Goal: Navigation & Orientation: Find specific page/section

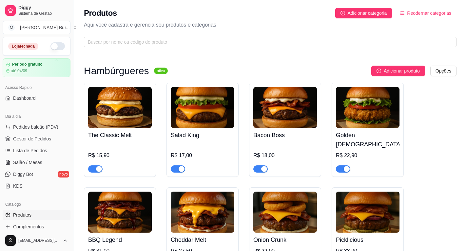
click at [51, 50] on div "Loja fechada" at bounding box center [36, 46] width 67 height 18
click at [50, 46] on button "button" at bounding box center [57, 46] width 14 height 8
click at [27, 127] on span "Pedidos balcão (PDV)" at bounding box center [35, 126] width 45 height 7
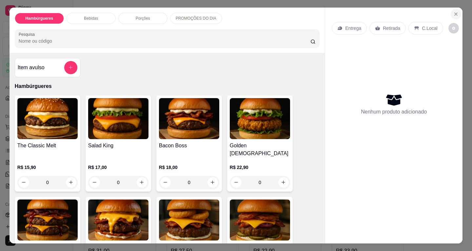
click at [453, 11] on icon "Close" at bounding box center [455, 13] width 5 height 5
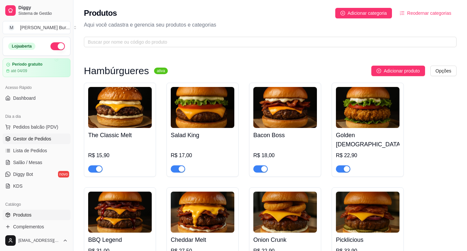
click at [28, 139] on span "Gestor de Pedidos" at bounding box center [32, 138] width 38 height 7
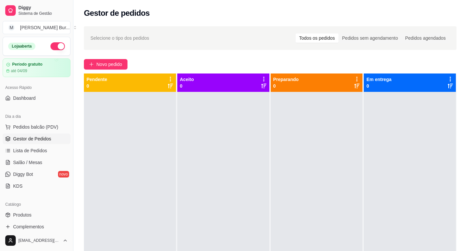
click at [31, 139] on span "Gestor de Pedidos" at bounding box center [32, 138] width 38 height 7
click at [30, 151] on span "Lista de Pedidos" at bounding box center [30, 150] width 34 height 7
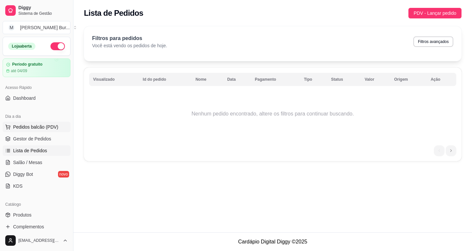
click at [35, 126] on span "Pedidos balcão (PDV)" at bounding box center [35, 126] width 45 height 7
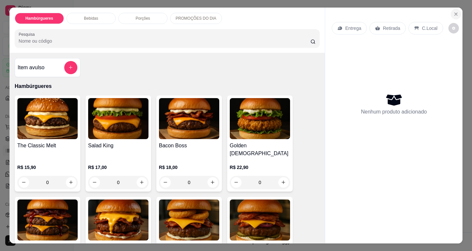
click at [456, 12] on icon "Close" at bounding box center [455, 13] width 5 height 5
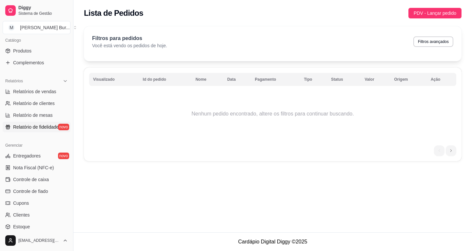
scroll to position [98, 0]
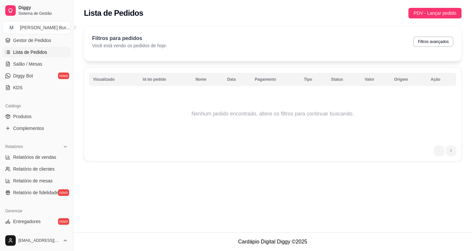
click at [41, 50] on span "Lista de Pedidos" at bounding box center [30, 52] width 34 height 7
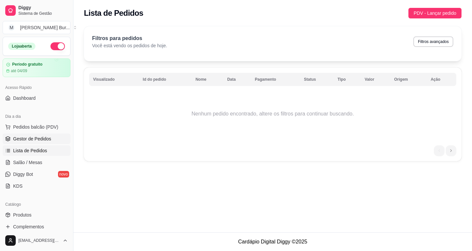
click at [32, 137] on span "Gestor de Pedidos" at bounding box center [32, 138] width 38 height 7
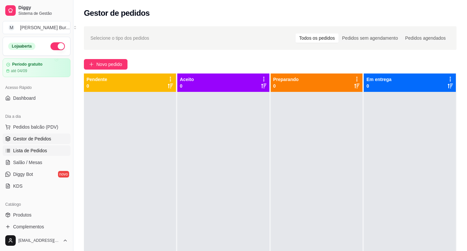
click at [31, 150] on span "Lista de Pedidos" at bounding box center [30, 150] width 34 height 7
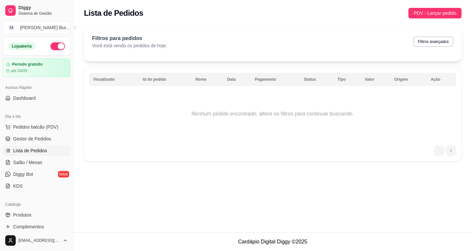
click at [18, 121] on div "Dia a dia" at bounding box center [37, 116] width 68 height 10
click at [20, 125] on span "Pedidos balcão (PDV)" at bounding box center [35, 126] width 45 height 7
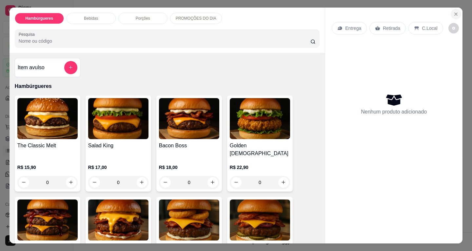
click at [453, 11] on icon "Close" at bounding box center [455, 13] width 5 height 5
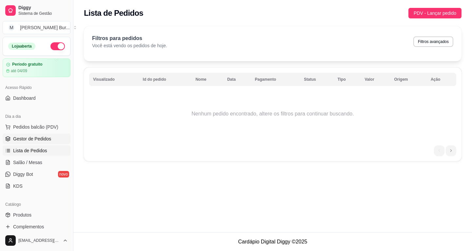
click at [26, 140] on span "Gestor de Pedidos" at bounding box center [32, 138] width 38 height 7
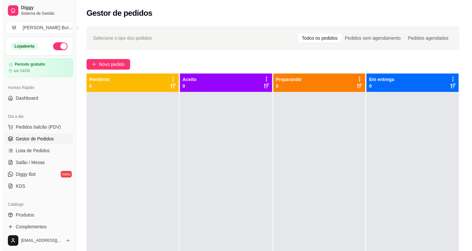
scroll to position [18, 0]
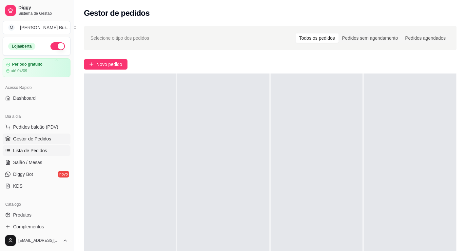
click at [29, 152] on span "Lista de Pedidos" at bounding box center [30, 150] width 34 height 7
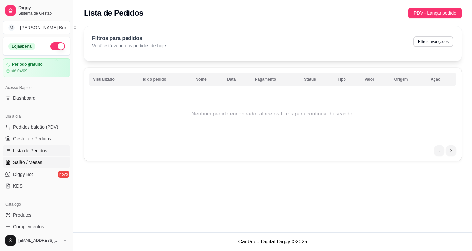
click at [26, 160] on span "Salão / Mesas" at bounding box center [27, 162] width 29 height 7
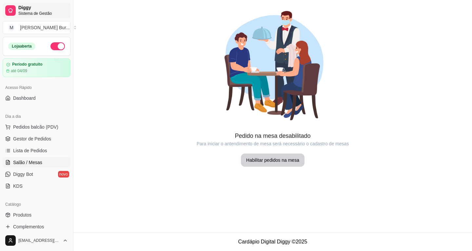
click at [20, 11] on span "Sistema de Gestão" at bounding box center [42, 13] width 49 height 5
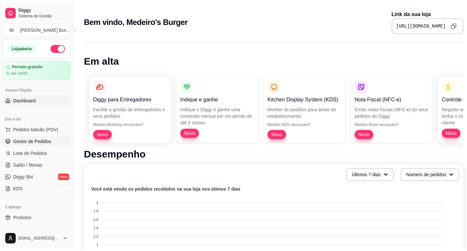
scroll to position [66, 0]
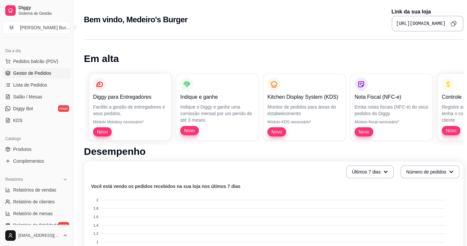
click at [35, 73] on span "Gestor de Pedidos" at bounding box center [32, 73] width 38 height 7
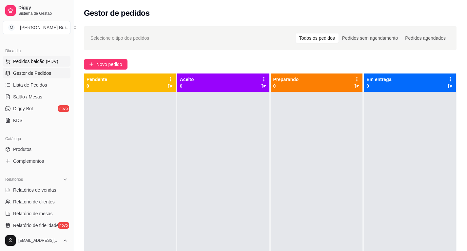
click at [32, 64] on span "Pedidos balcão (PDV)" at bounding box center [35, 61] width 45 height 7
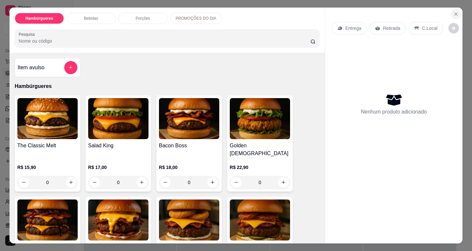
click at [455, 13] on icon "Close" at bounding box center [455, 14] width 3 height 3
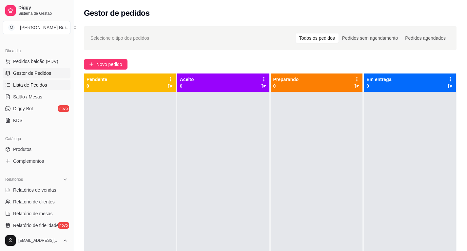
click at [29, 85] on span "Lista de Pedidos" at bounding box center [30, 85] width 34 height 7
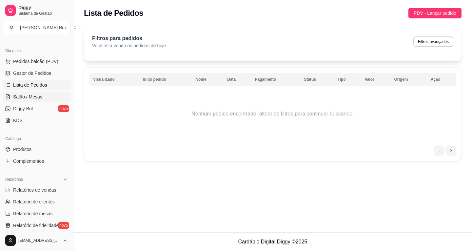
click at [29, 95] on span "Salão / Mesas" at bounding box center [27, 96] width 29 height 7
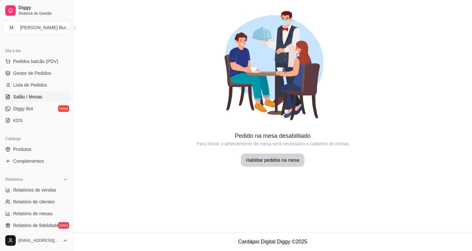
click at [27, 97] on span "Salão / Mesas" at bounding box center [27, 96] width 29 height 7
click at [33, 86] on span "Lista de Pedidos" at bounding box center [30, 85] width 34 height 7
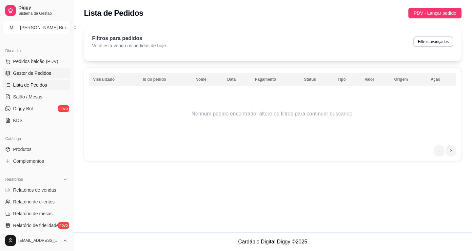
click at [34, 75] on span "Gestor de Pedidos" at bounding box center [32, 73] width 38 height 7
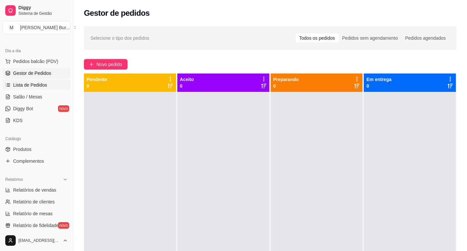
click at [33, 86] on span "Lista de Pedidos" at bounding box center [30, 85] width 34 height 7
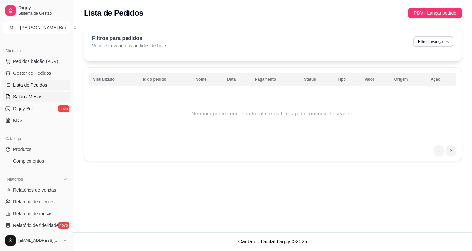
click at [28, 96] on span "Salão / Mesas" at bounding box center [27, 96] width 29 height 7
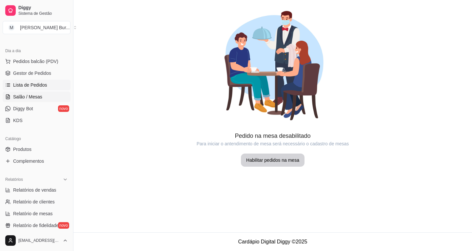
click at [31, 81] on link "Lista de Pedidos" at bounding box center [37, 85] width 68 height 10
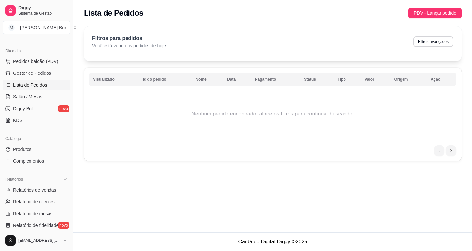
click at [32, 87] on span "Lista de Pedidos" at bounding box center [30, 85] width 34 height 7
click at [30, 95] on span "Salão / Mesas" at bounding box center [27, 96] width 29 height 7
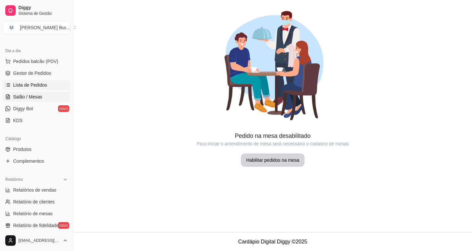
click at [33, 80] on link "Lista de Pedidos" at bounding box center [37, 85] width 68 height 10
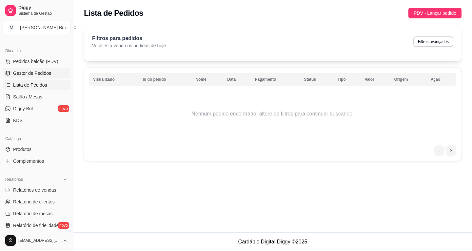
click at [32, 72] on span "Gestor de Pedidos" at bounding box center [32, 73] width 38 height 7
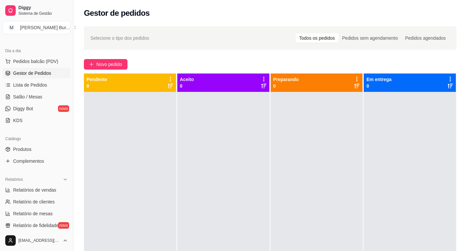
click at [40, 77] on link "Gestor de Pedidos" at bounding box center [37, 73] width 68 height 10
click at [39, 74] on span "Gestor de Pedidos" at bounding box center [32, 73] width 38 height 7
click at [35, 84] on span "Lista de Pedidos" at bounding box center [30, 85] width 34 height 7
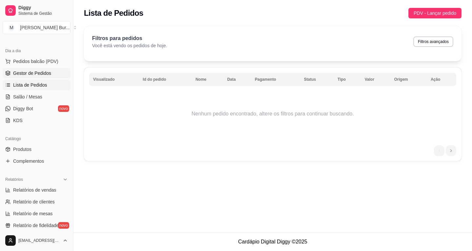
click at [35, 75] on span "Gestor de Pedidos" at bounding box center [32, 73] width 38 height 7
